Goal: Task Accomplishment & Management: Complete application form

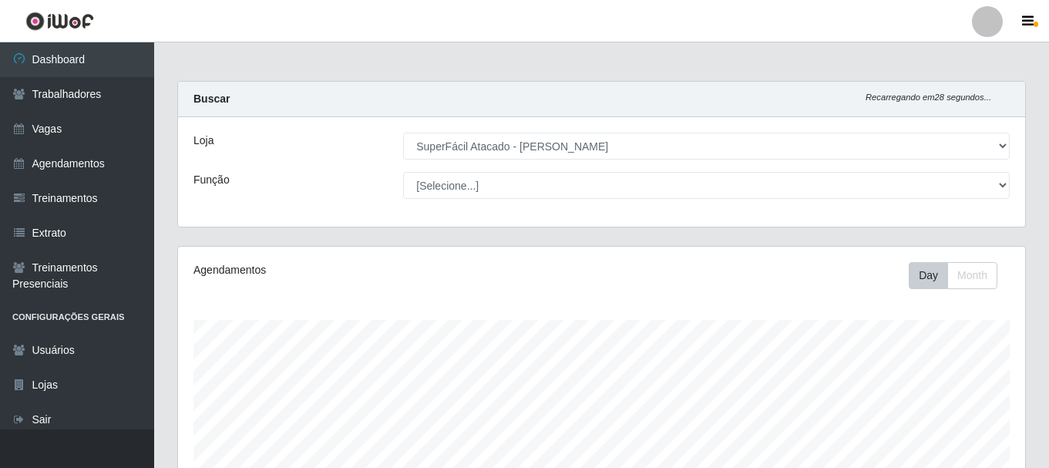
select select "399"
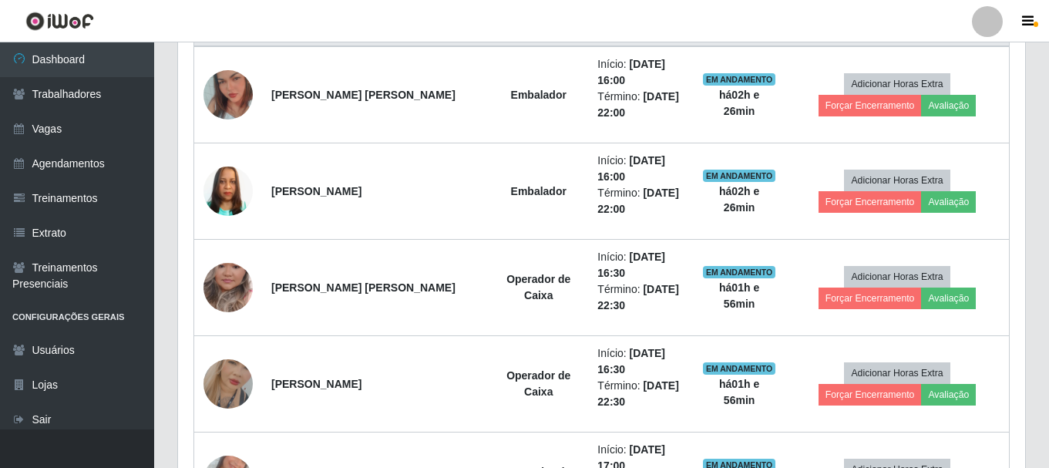
scroll to position [628, 0]
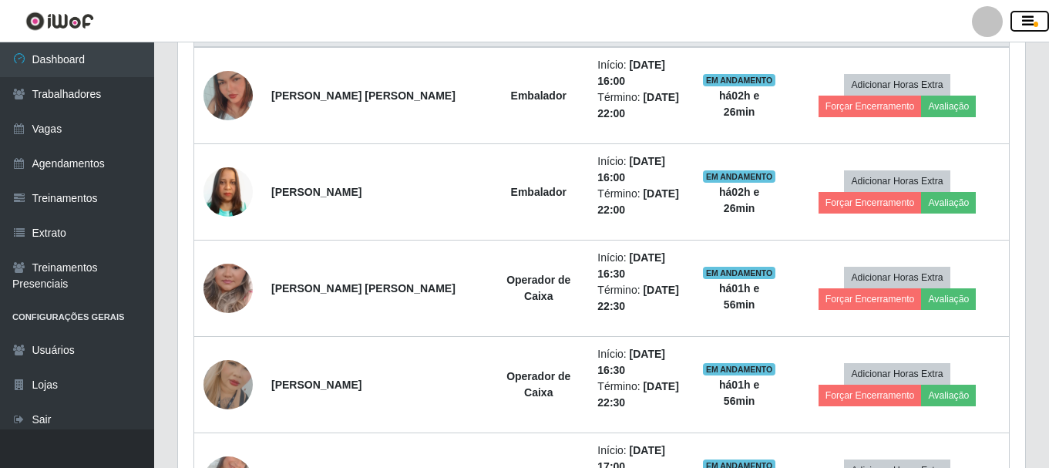
click at [1033, 18] on icon "button" at bounding box center [1028, 22] width 12 height 14
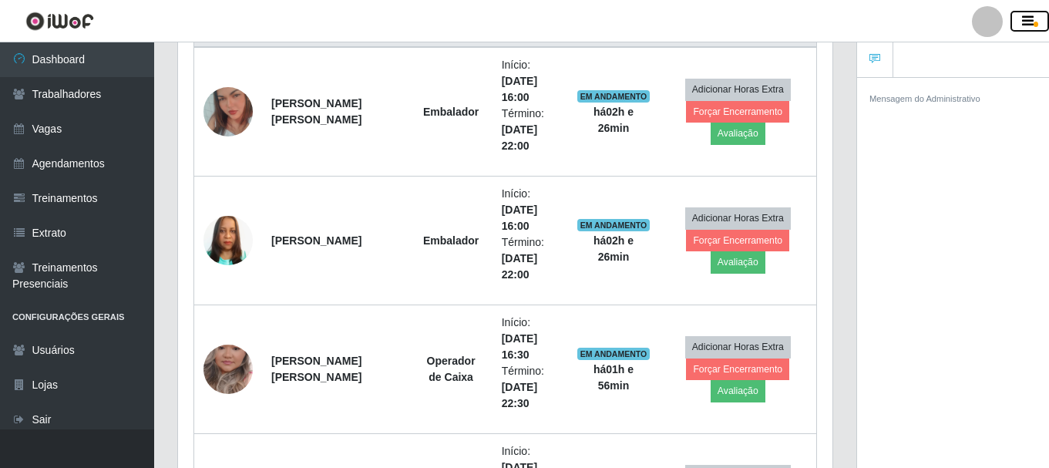
scroll to position [770707, 770372]
click at [1033, 18] on icon "button" at bounding box center [1028, 22] width 12 height 14
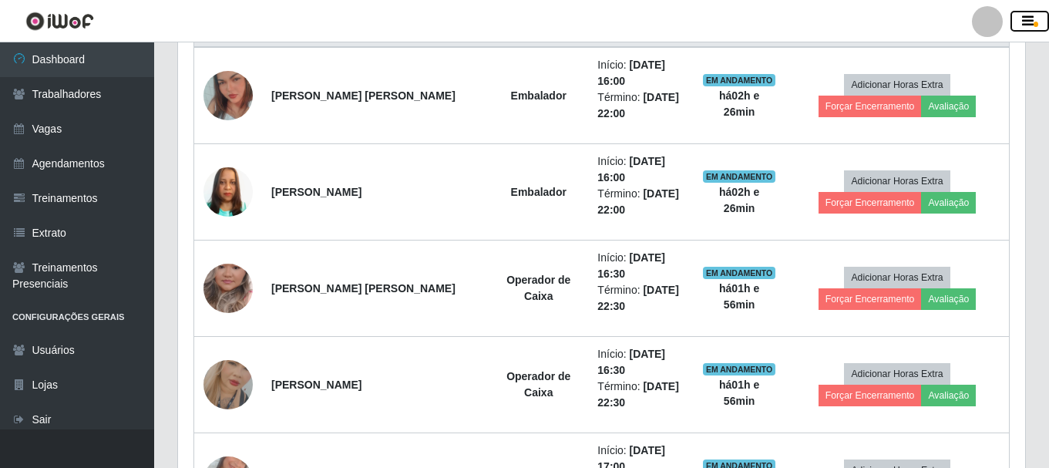
scroll to position [320, 847]
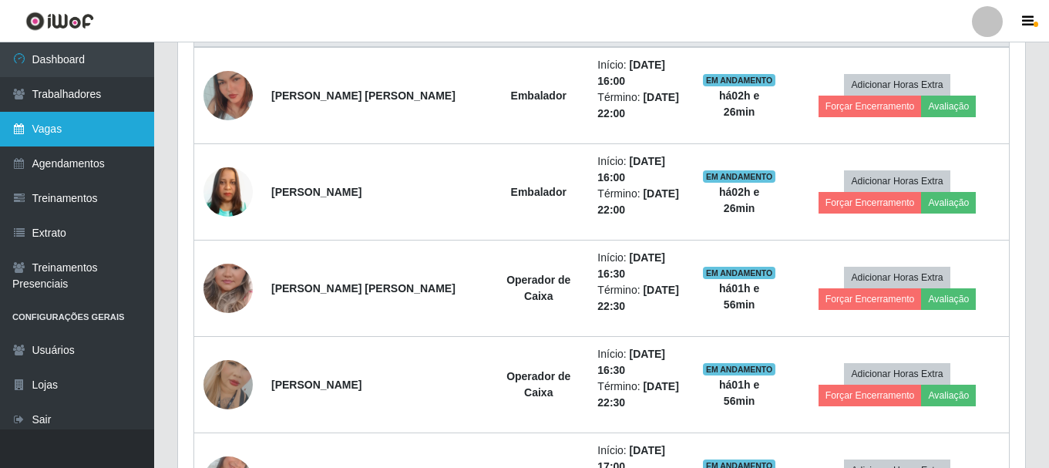
click at [84, 123] on link "Vagas" at bounding box center [77, 129] width 154 height 35
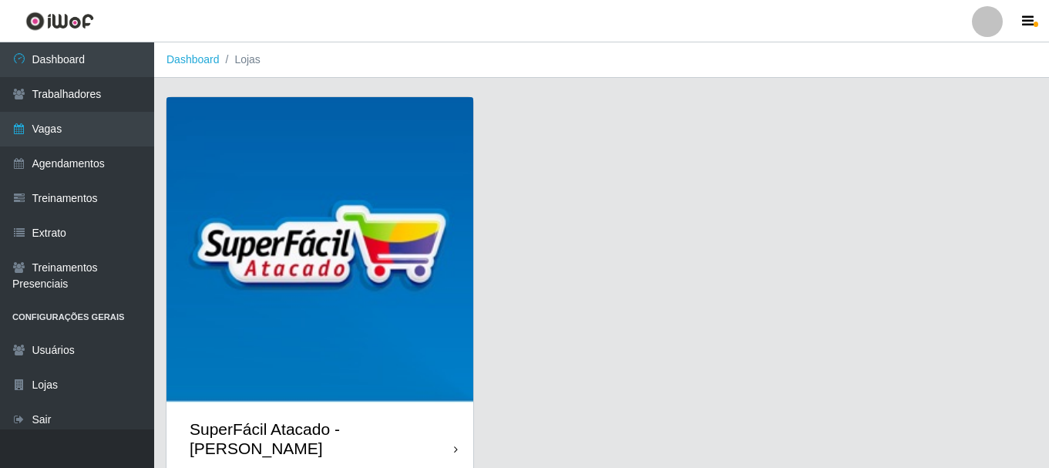
click at [455, 139] on img at bounding box center [320, 250] width 307 height 307
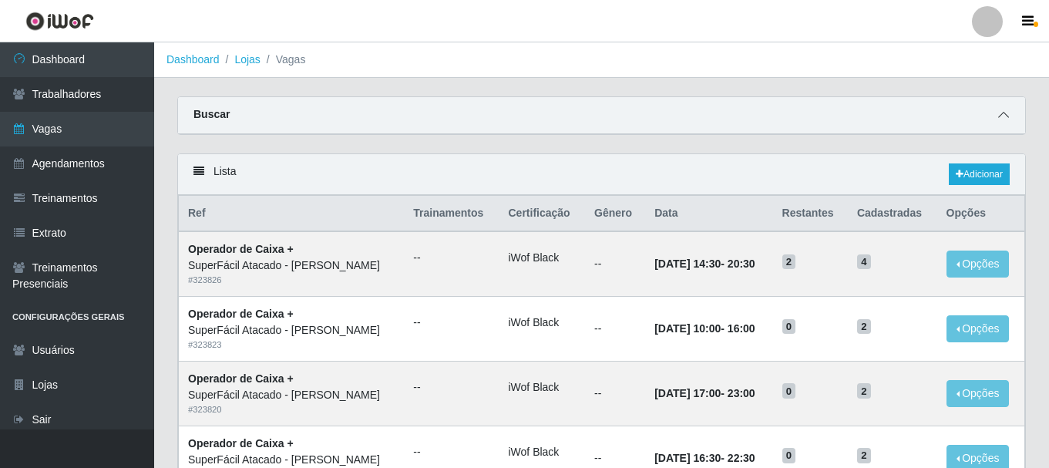
click at [1009, 111] on span at bounding box center [1004, 115] width 19 height 18
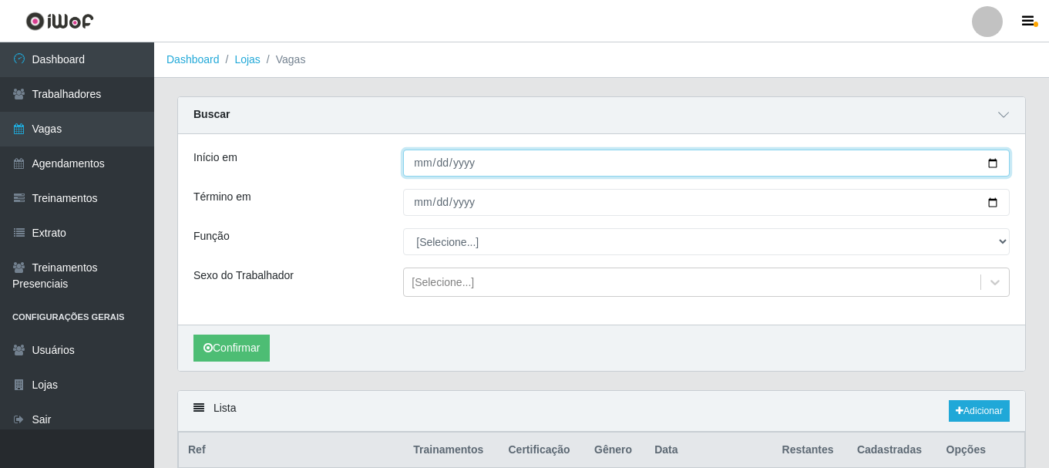
click at [995, 165] on input "Início em" at bounding box center [706, 163] width 607 height 27
type input "[DATE]"
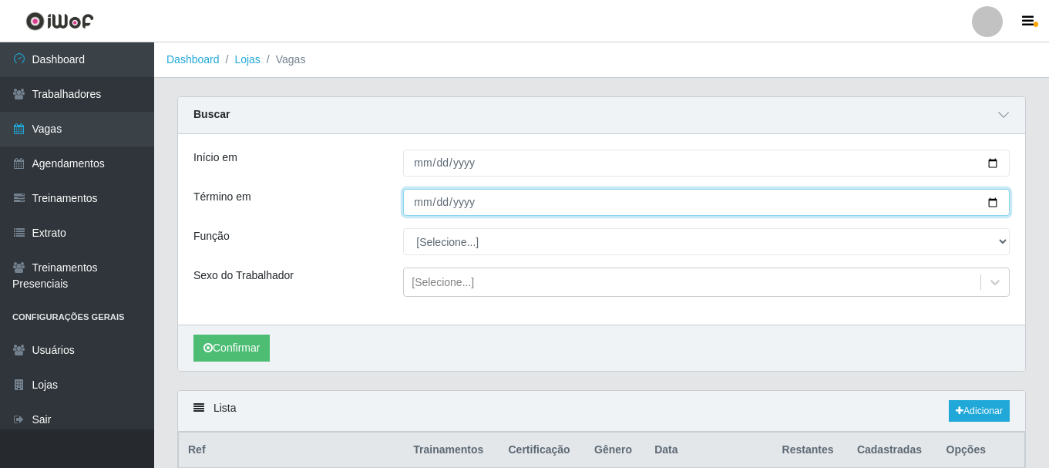
click at [988, 204] on input "Término em" at bounding box center [706, 202] width 607 height 27
type input "[DATE]"
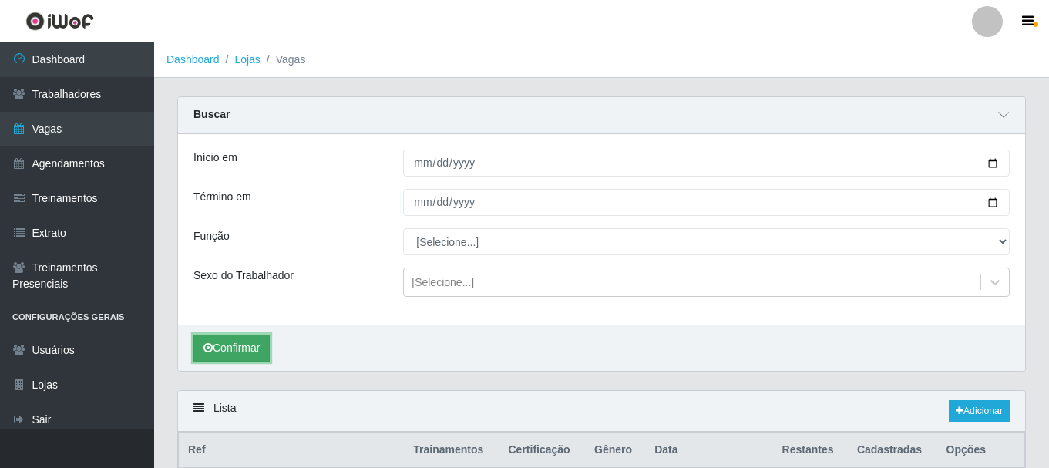
click at [219, 343] on button "Confirmar" at bounding box center [232, 348] width 76 height 27
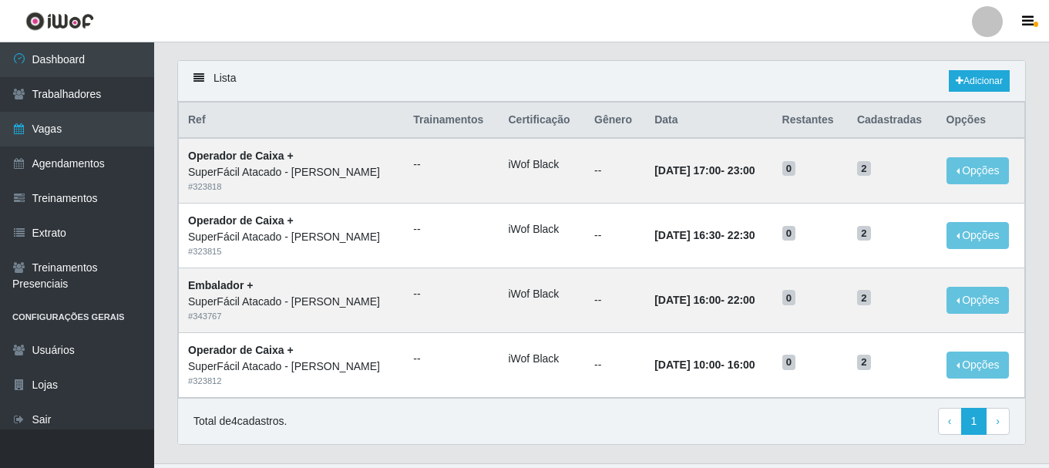
scroll to position [365, 0]
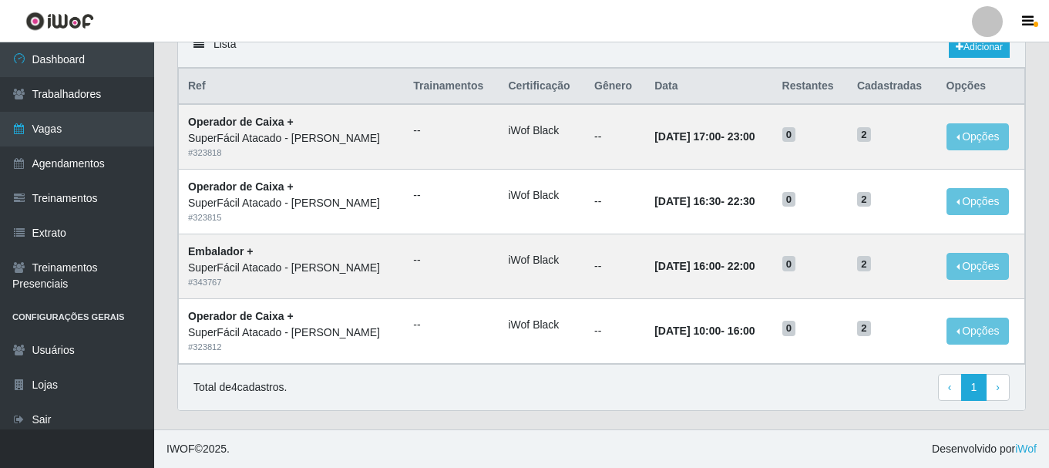
click at [702, 399] on div "Total de 4 cadastros. ‹ Previous 1 › Next" at bounding box center [602, 388] width 817 height 28
